Goal: Task Accomplishment & Management: Manage account settings

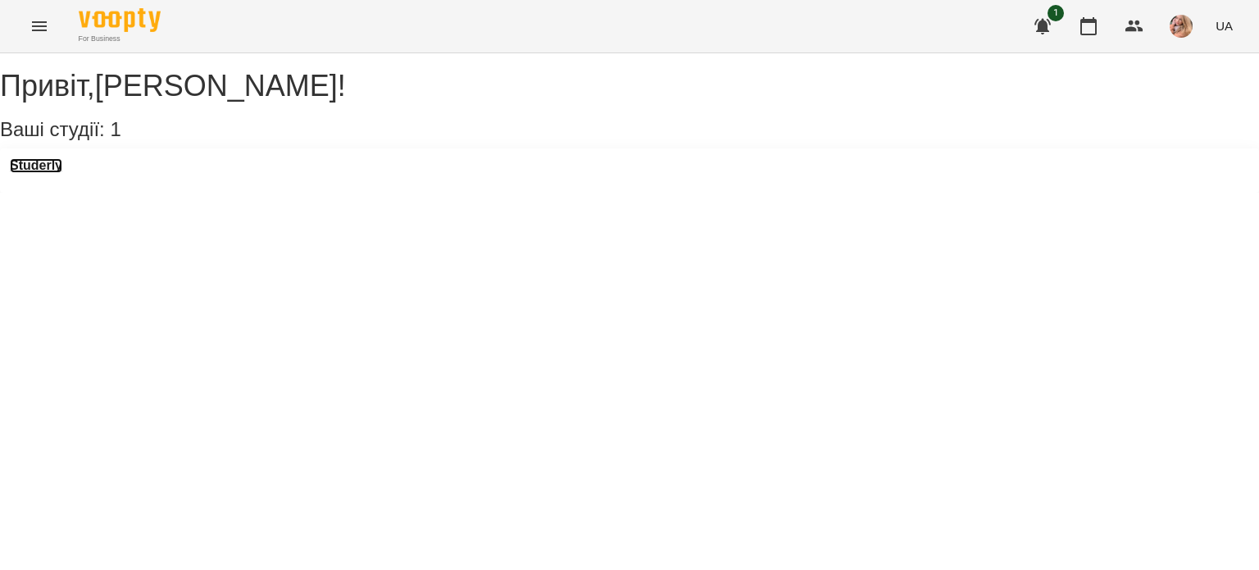
click at [57, 173] on h3 "Studerly" at bounding box center [36, 165] width 52 height 15
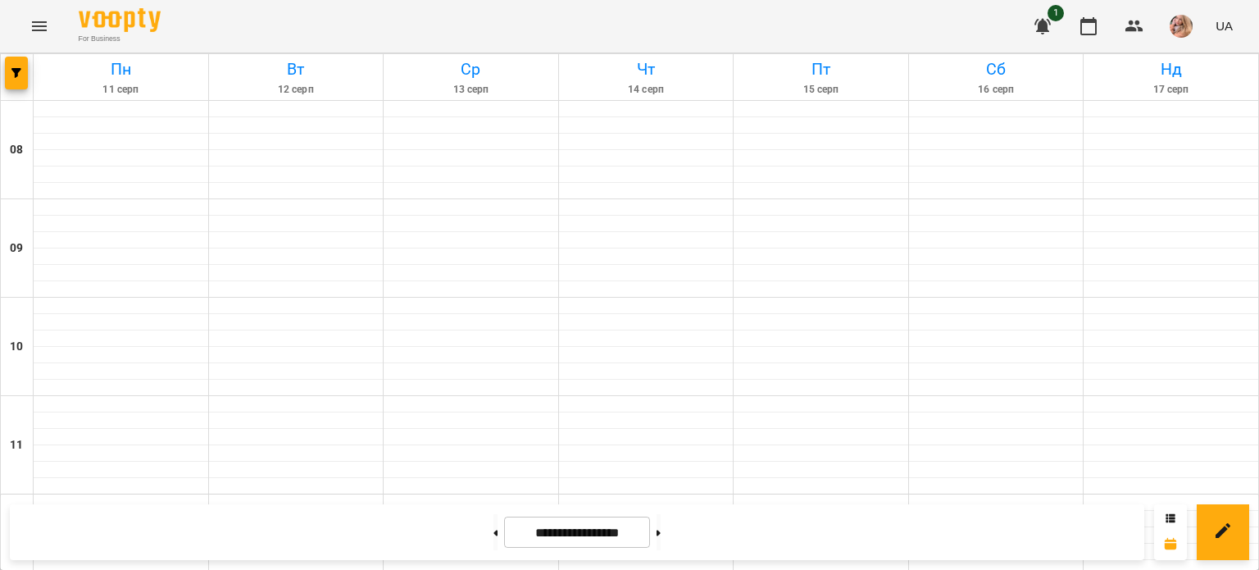
scroll to position [902, 0]
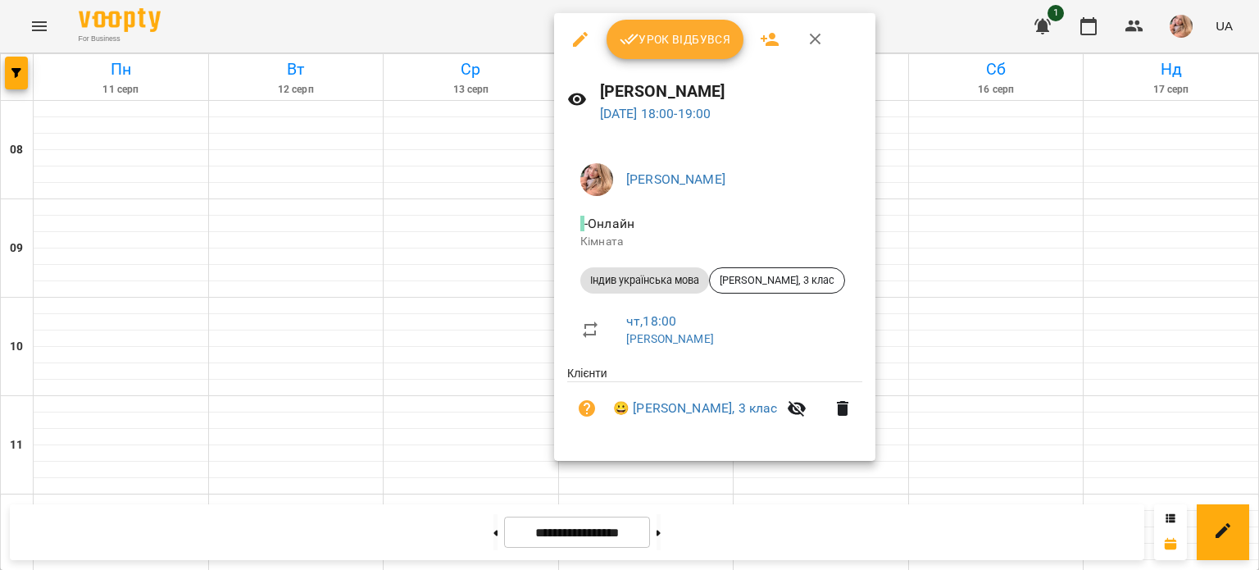
click at [672, 22] on button "Урок відбувся" at bounding box center [676, 39] width 138 height 39
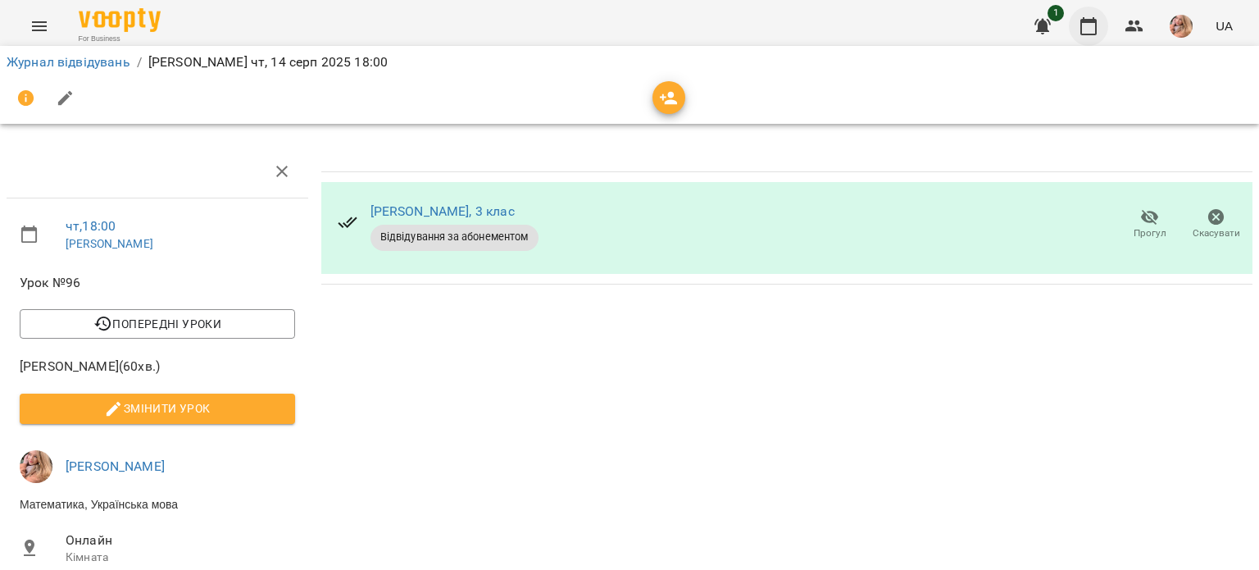
click at [1088, 32] on icon "button" at bounding box center [1089, 26] width 20 height 20
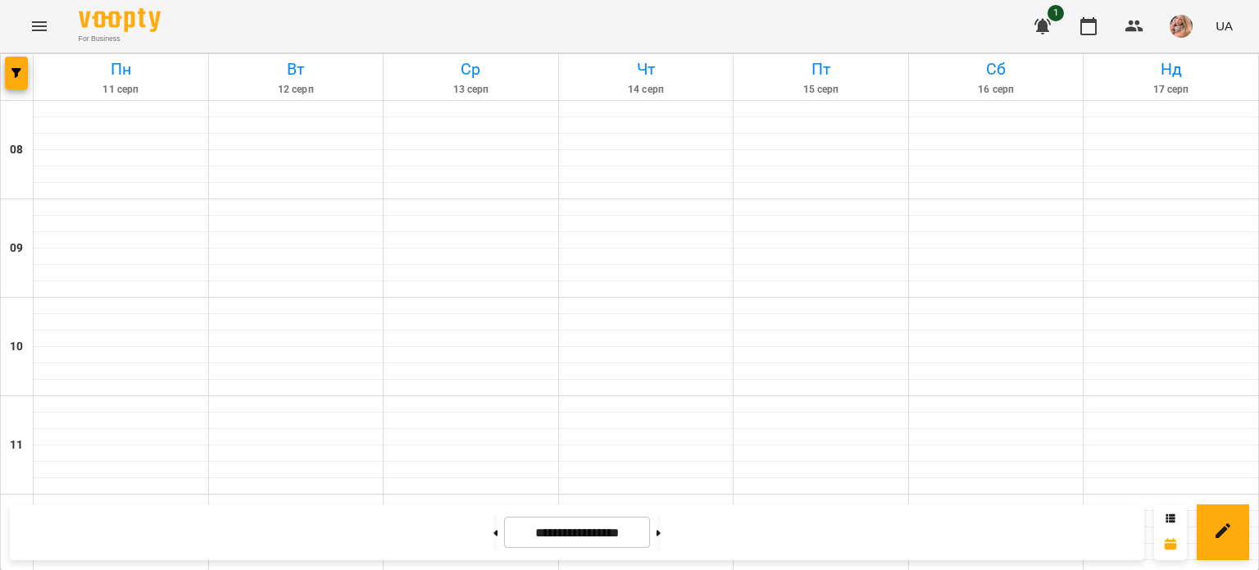
scroll to position [574, 0]
click at [661, 530] on button at bounding box center [659, 532] width 4 height 36
click at [493, 543] on button at bounding box center [495, 532] width 4 height 36
type input "**********"
